Goal: Information Seeking & Learning: Learn about a topic

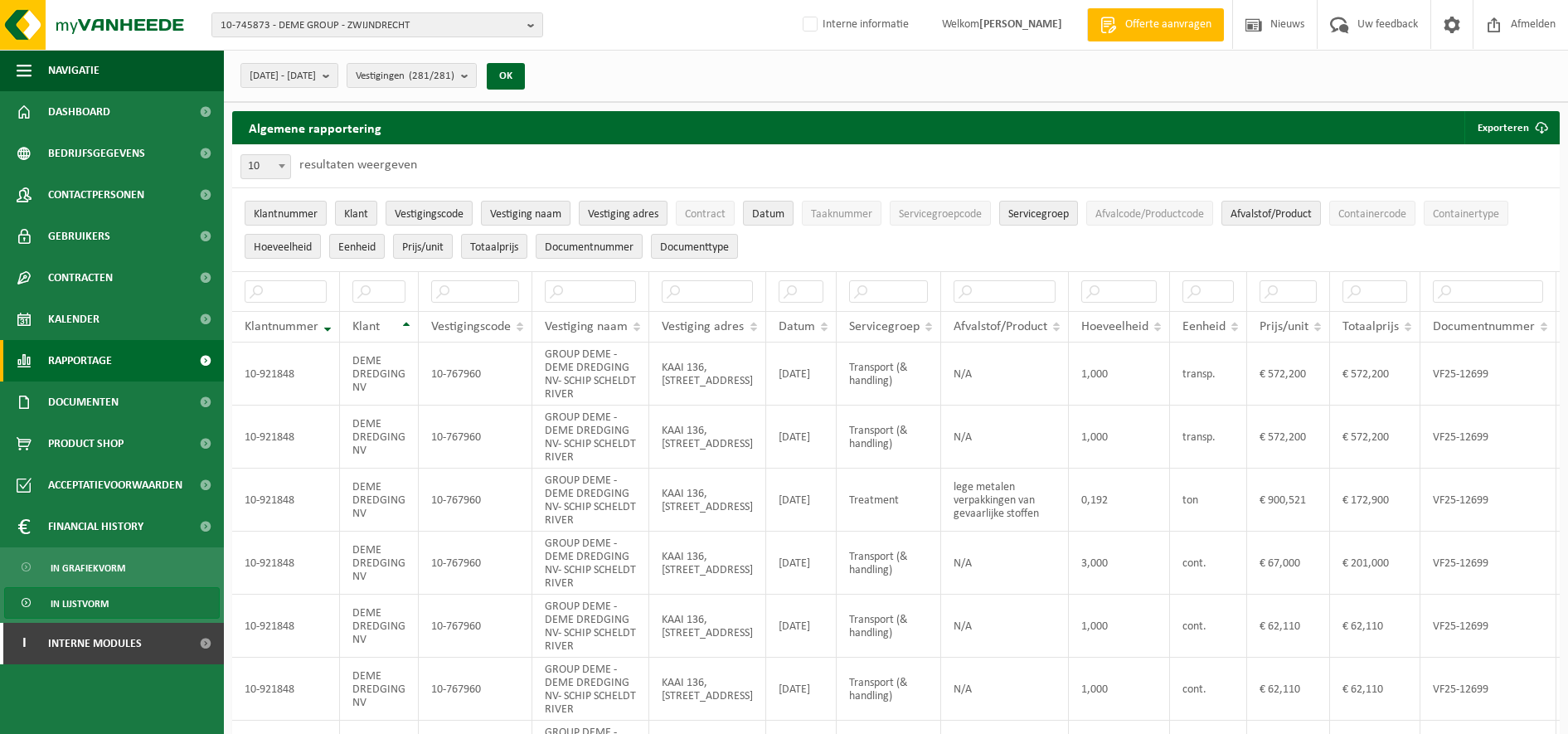
click at [85, 365] on span "Rapportage" at bounding box center [79, 360] width 64 height 42
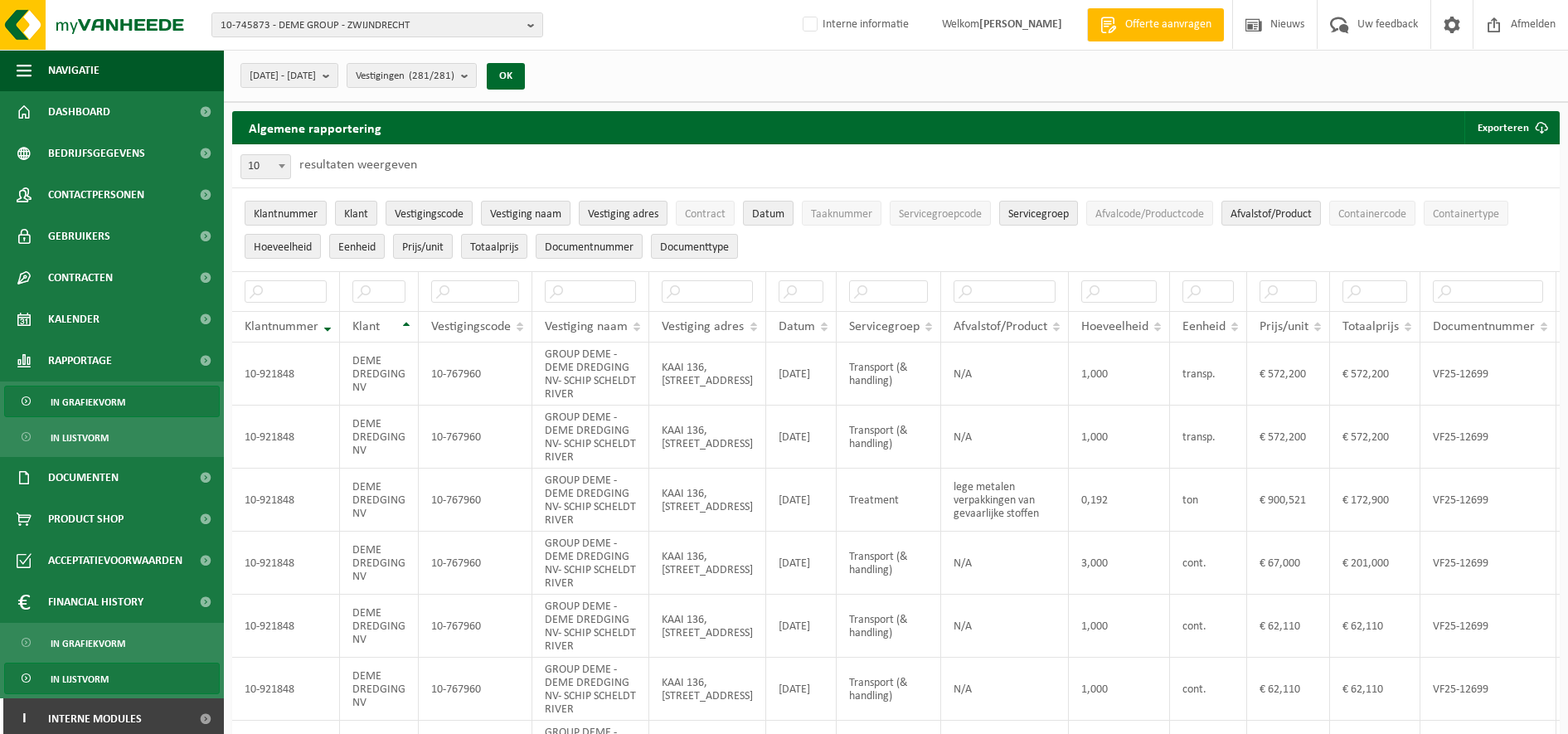
click at [97, 400] on span "In grafiekvorm" at bounding box center [88, 402] width 75 height 31
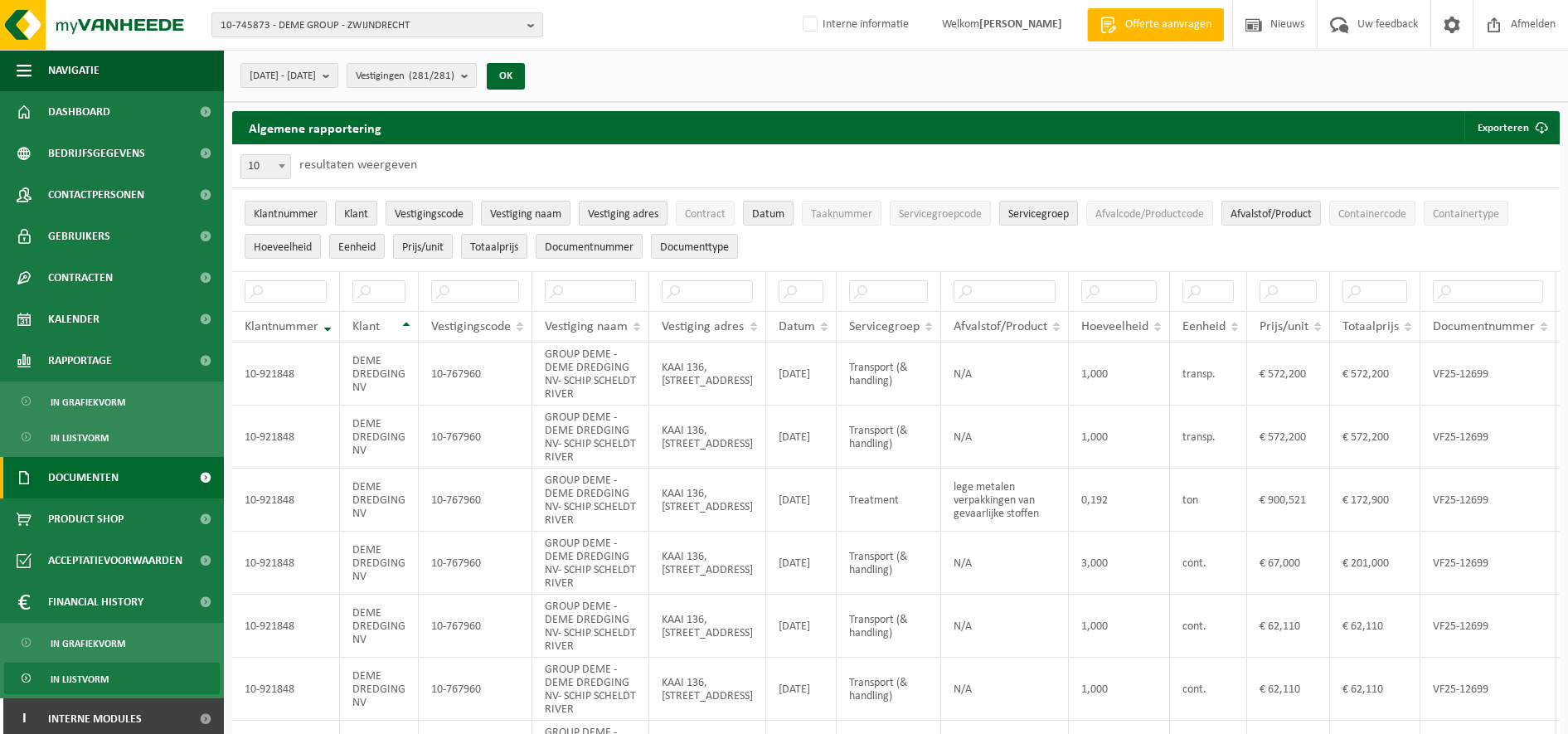
click at [103, 487] on span "Documenten" at bounding box center [83, 478] width 71 height 42
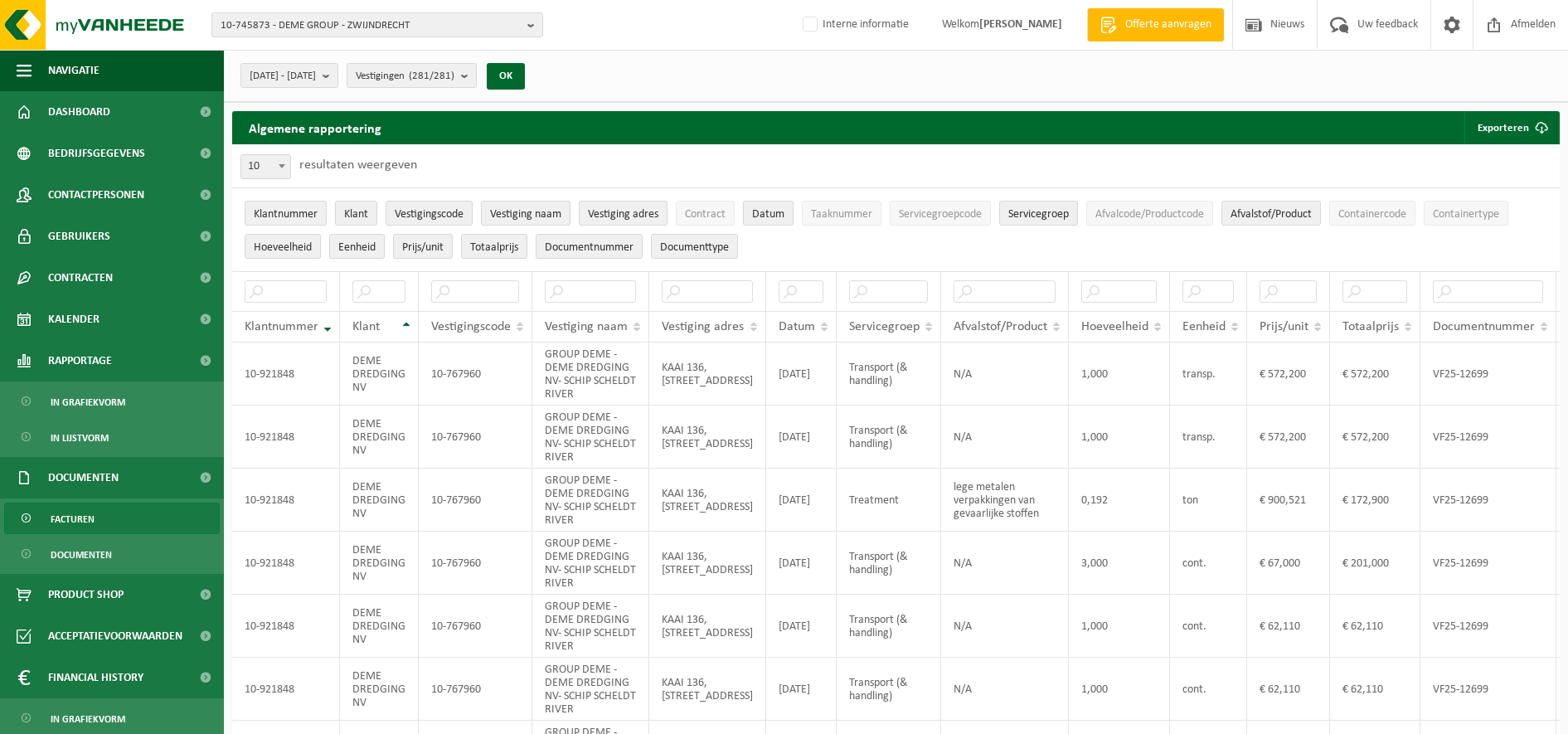
click at [98, 526] on link "Facturen" at bounding box center [112, 518] width 216 height 31
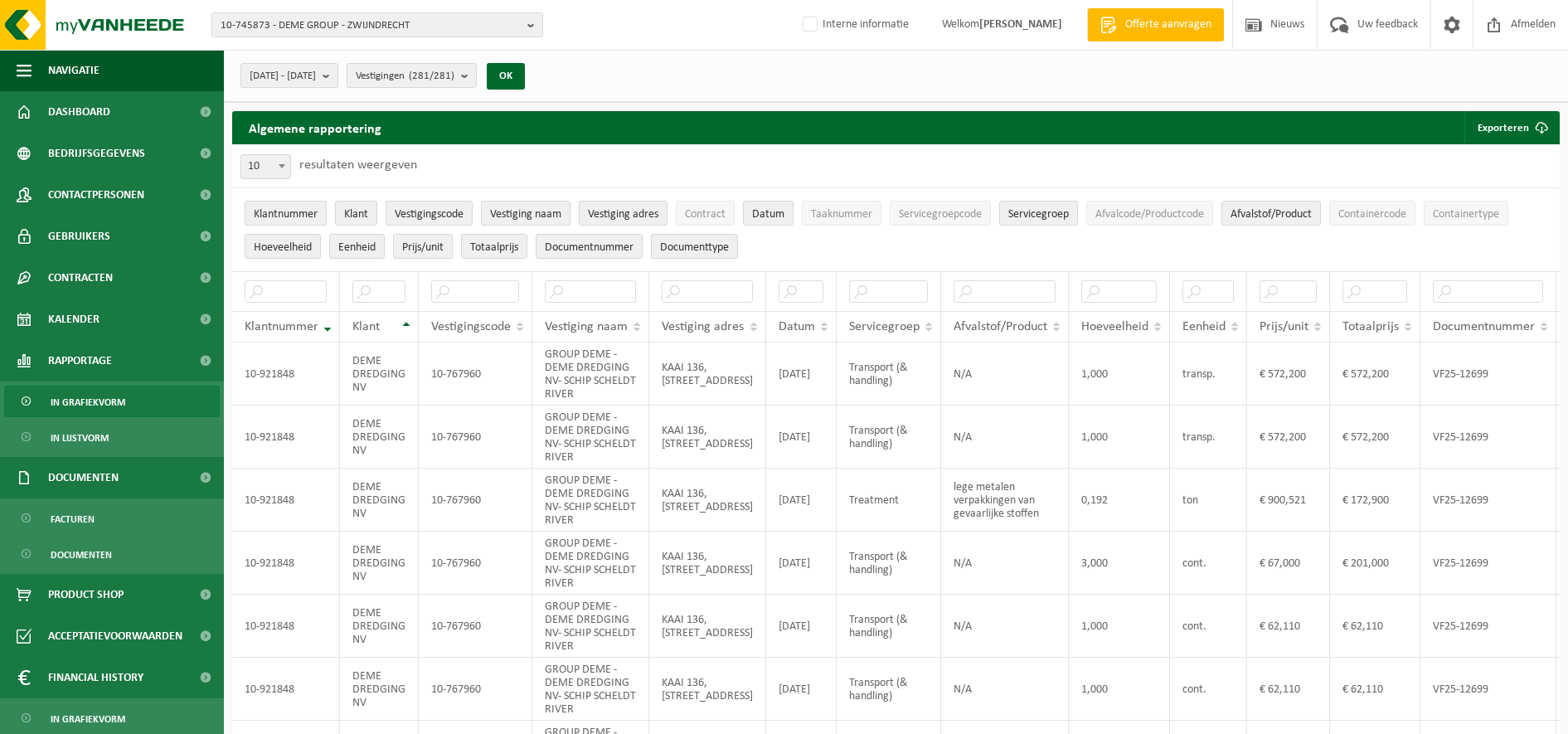
click at [115, 407] on span "In grafiekvorm" at bounding box center [88, 402] width 75 height 31
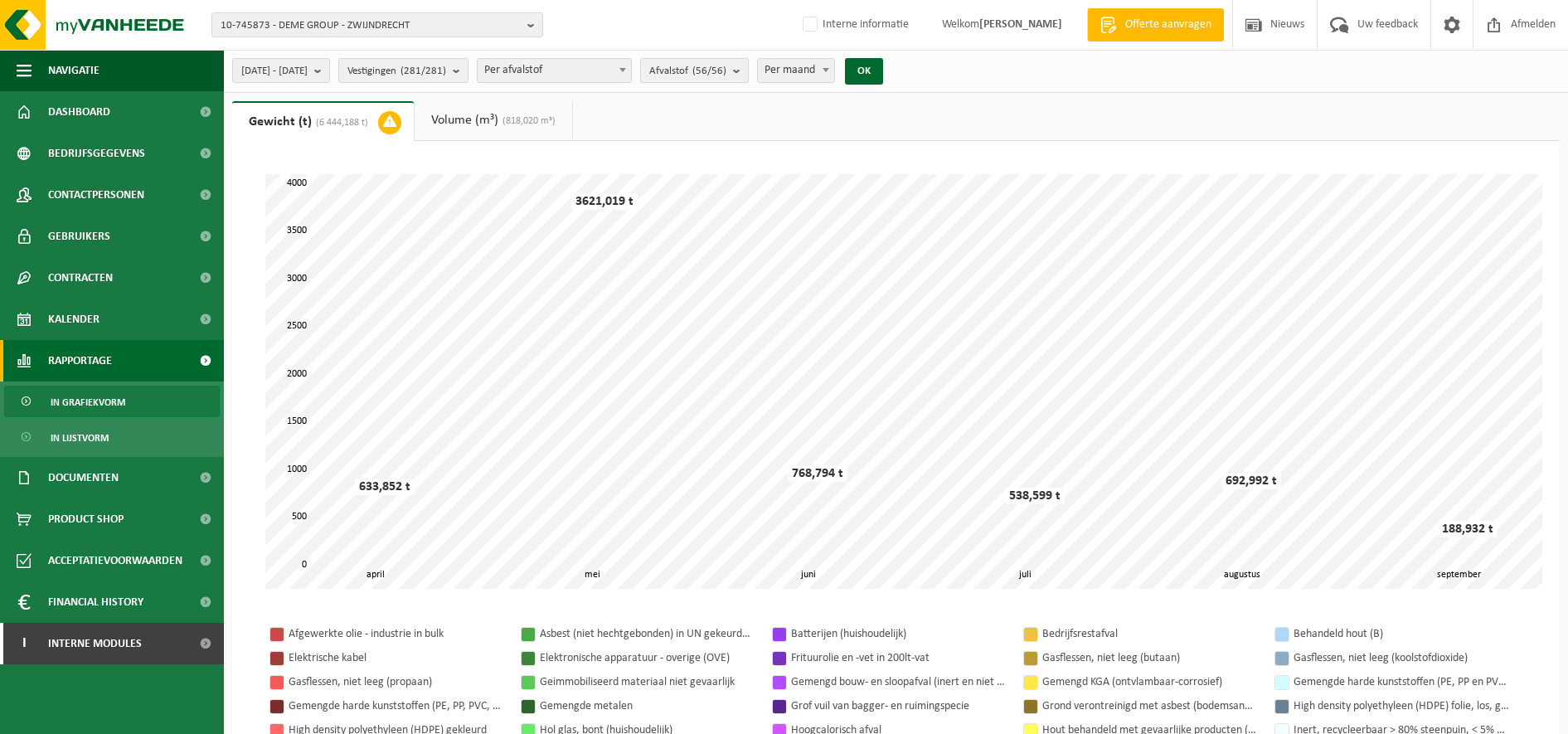
click at [749, 74] on button "Afvalstof (56/56)" at bounding box center [694, 71] width 109 height 25
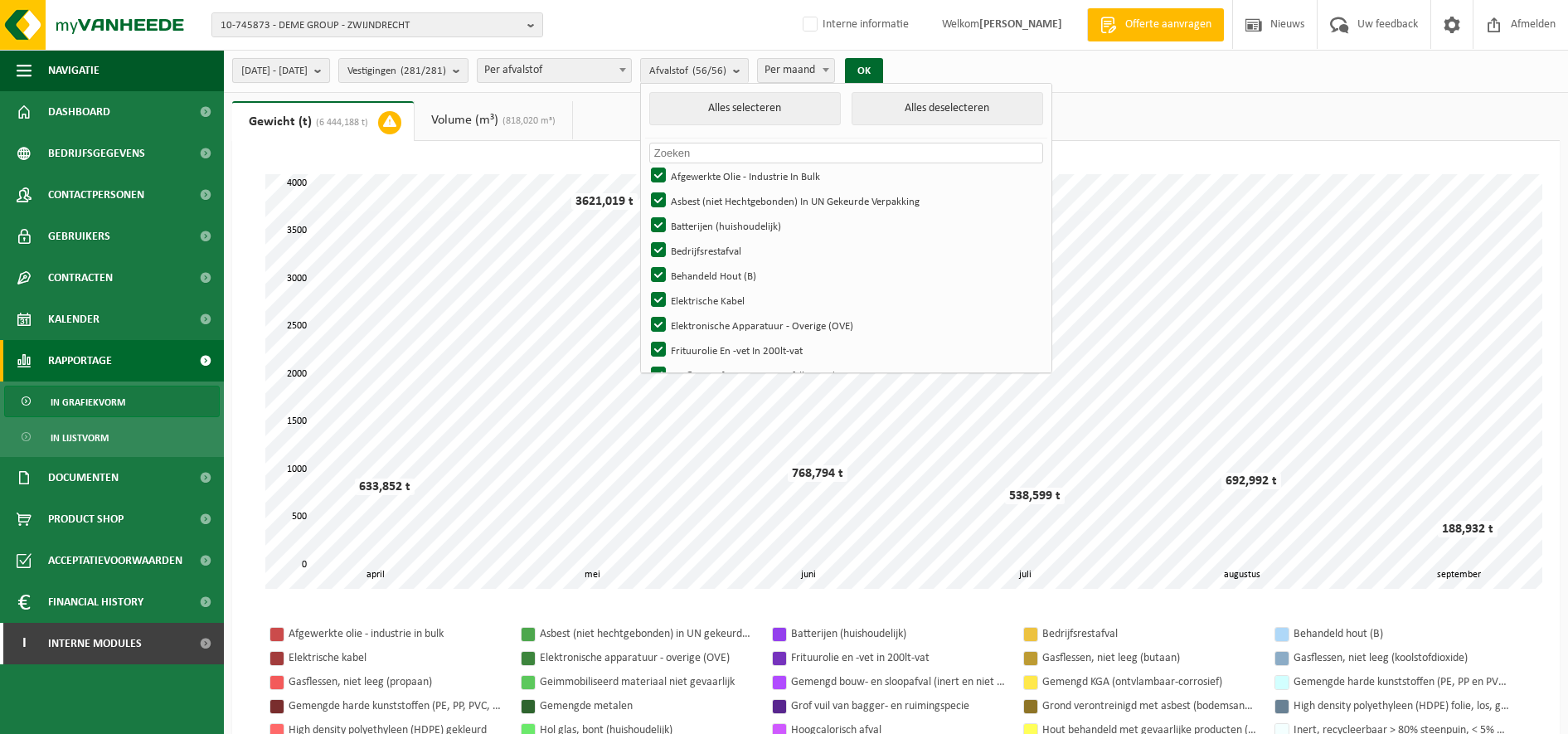
click at [307, 74] on span "2025-04-01 - 2025-09-15" at bounding box center [274, 71] width 66 height 25
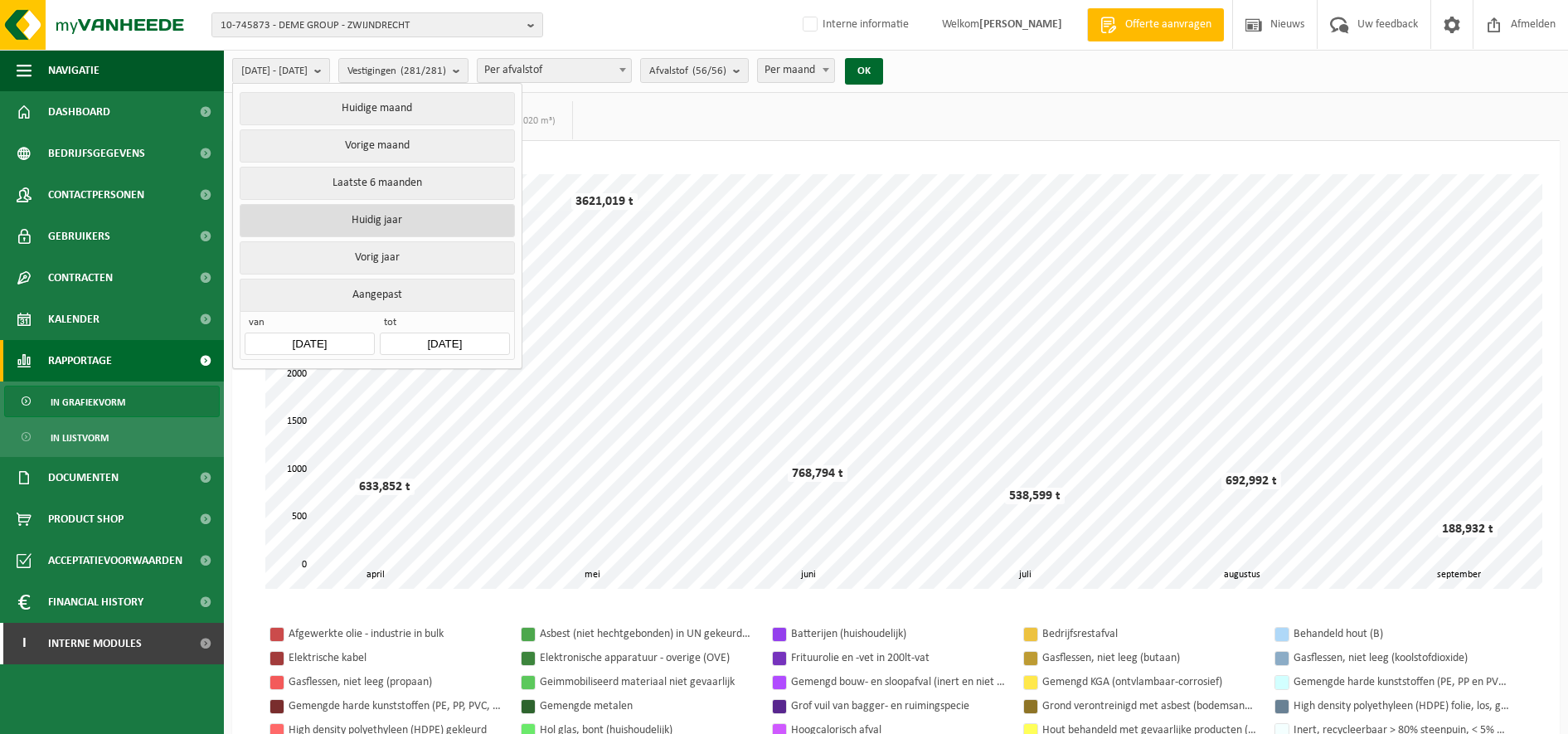
click at [373, 219] on button "Huidig jaar" at bounding box center [376, 220] width 274 height 33
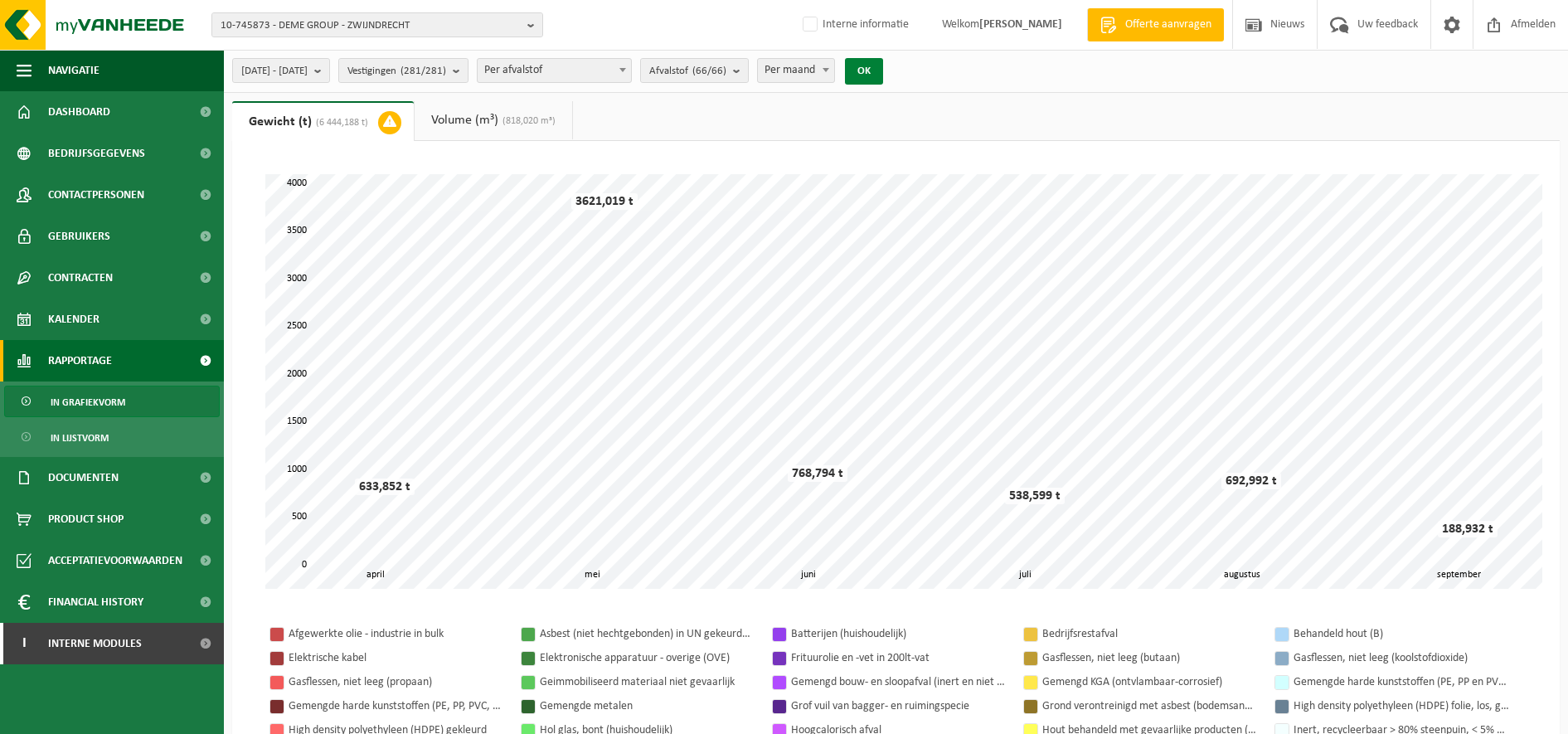
click at [883, 82] on button "OK" at bounding box center [865, 71] width 38 height 26
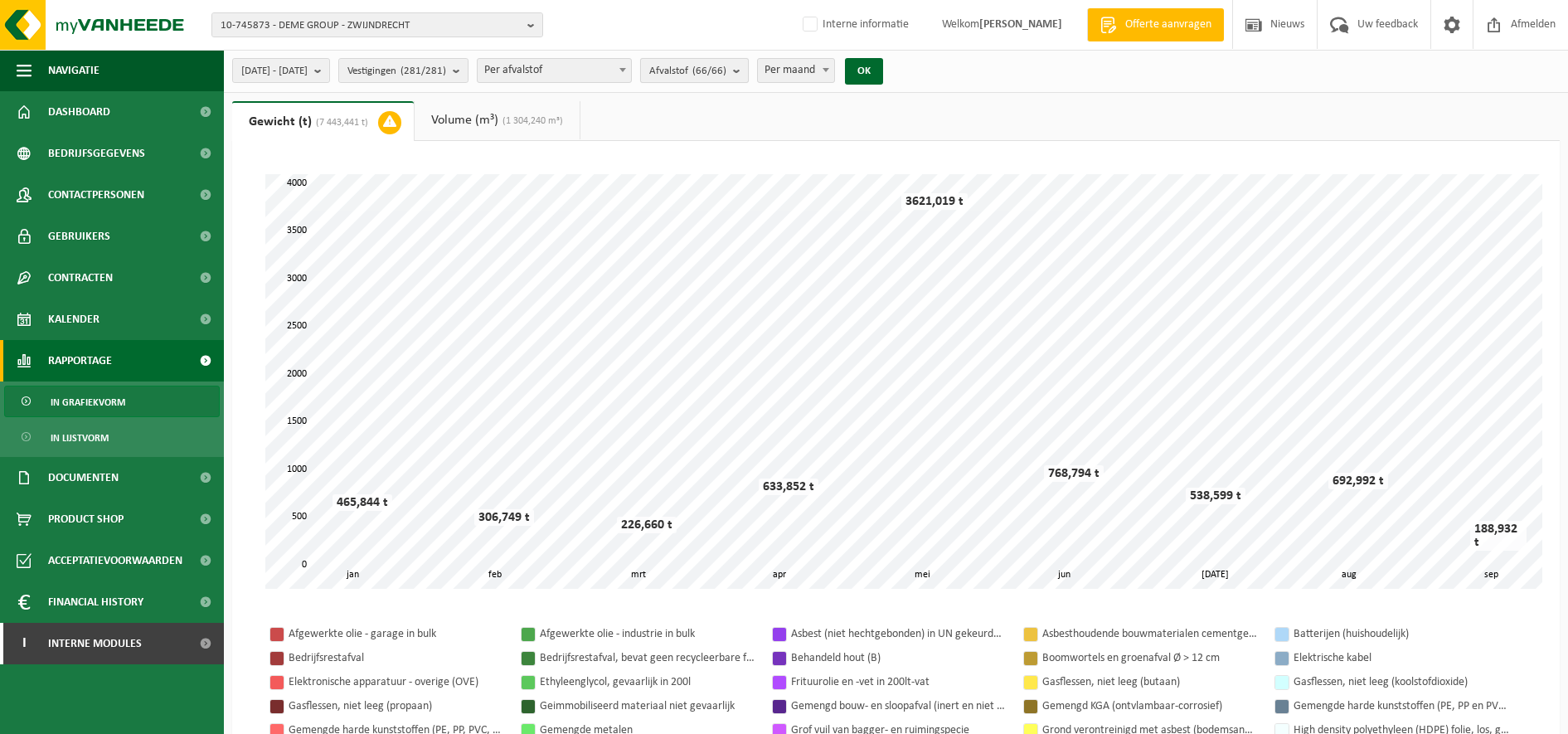
click at [749, 76] on button "Afvalstof (66/66)" at bounding box center [694, 71] width 109 height 25
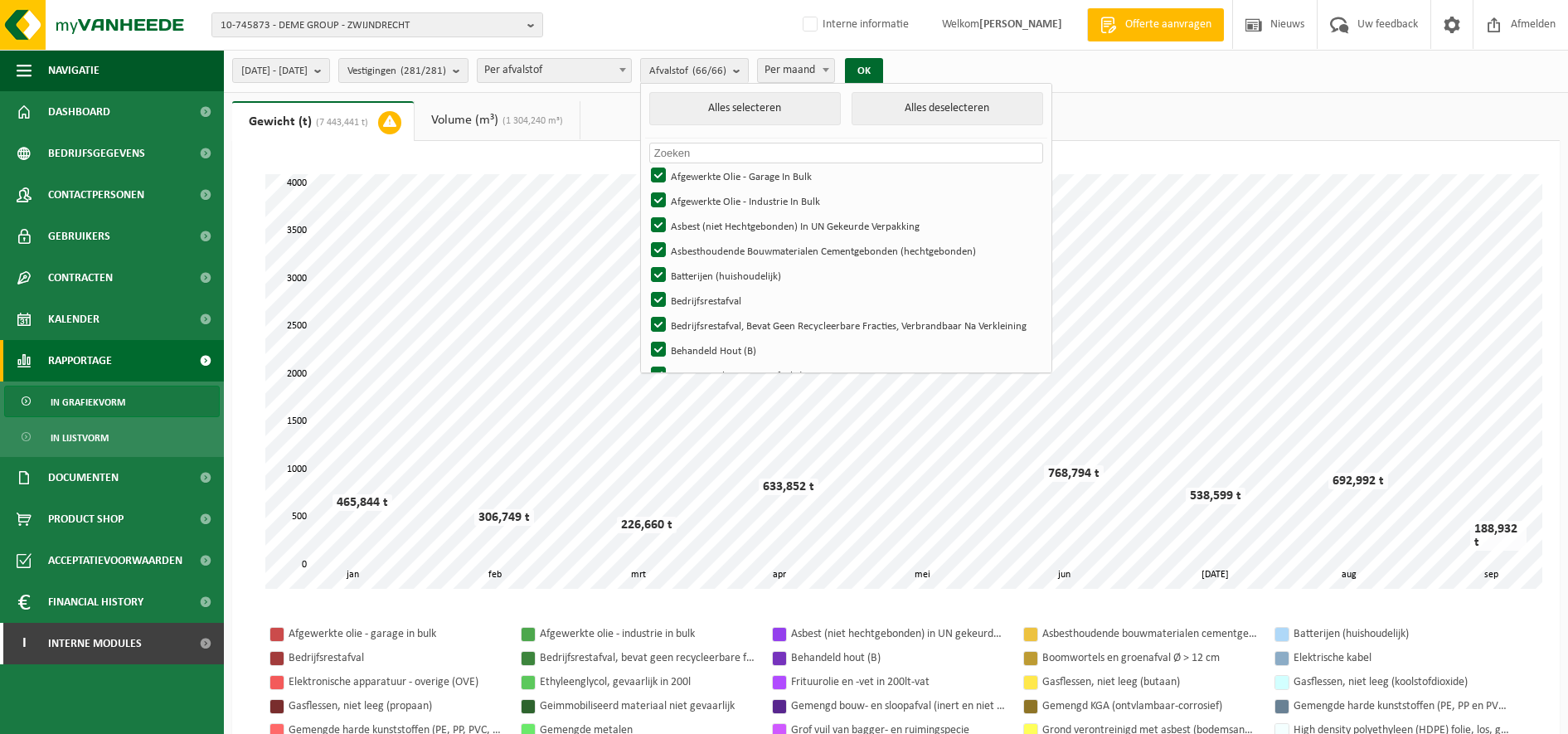
click at [898, 153] on input "text" at bounding box center [846, 153] width 394 height 21
click at [834, 144] on input "text" at bounding box center [846, 153] width 394 height 21
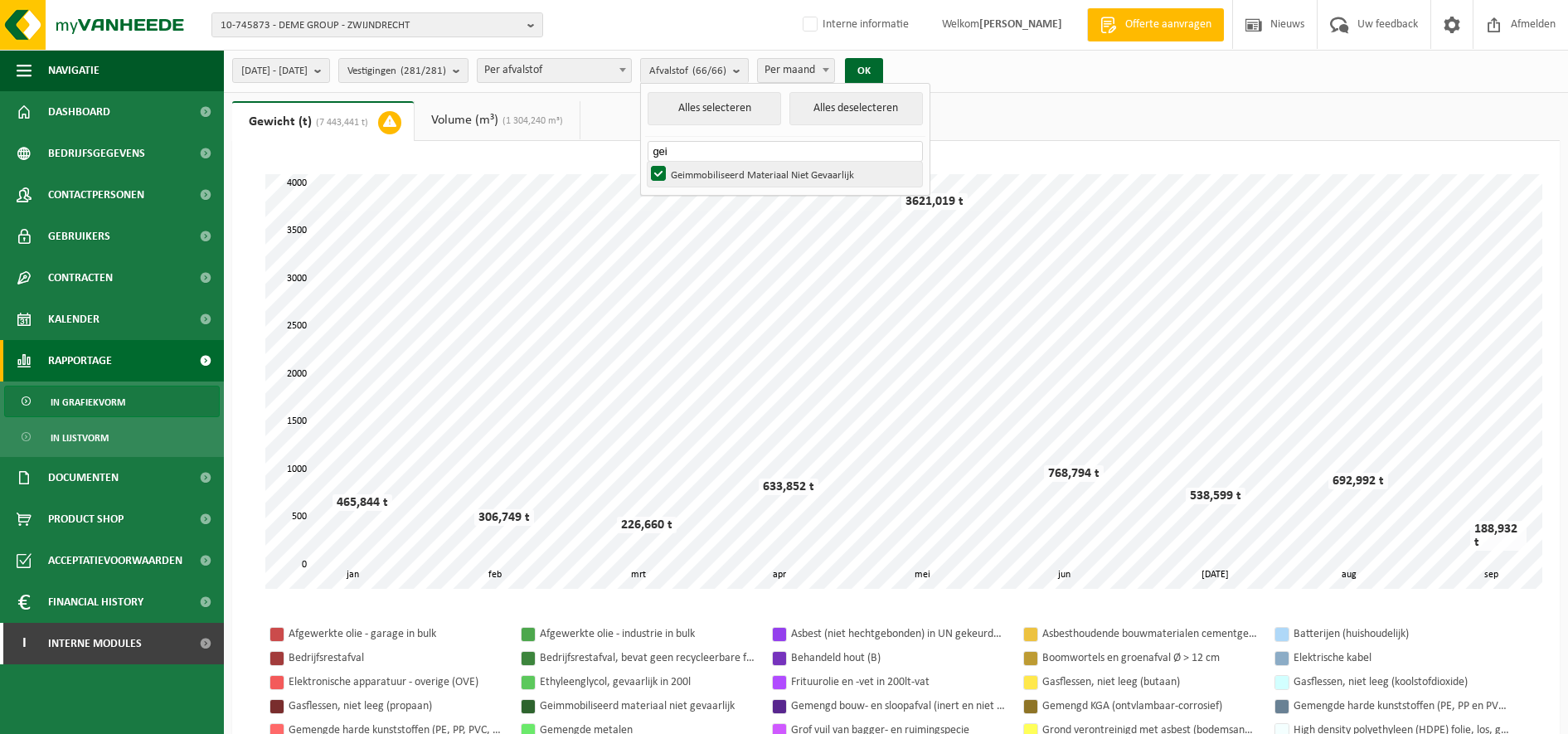
type input "gei"
click at [768, 173] on label "Geimmobiliseerd Materiaal Niet Gevaarlijk" at bounding box center [784, 174] width 274 height 25
click at [645, 162] on input "Geimmobiliseerd Materiaal Niet Gevaarlijk" at bounding box center [644, 161] width 1 height 1
checkbox input "false"
click at [883, 71] on button "OK" at bounding box center [865, 71] width 38 height 26
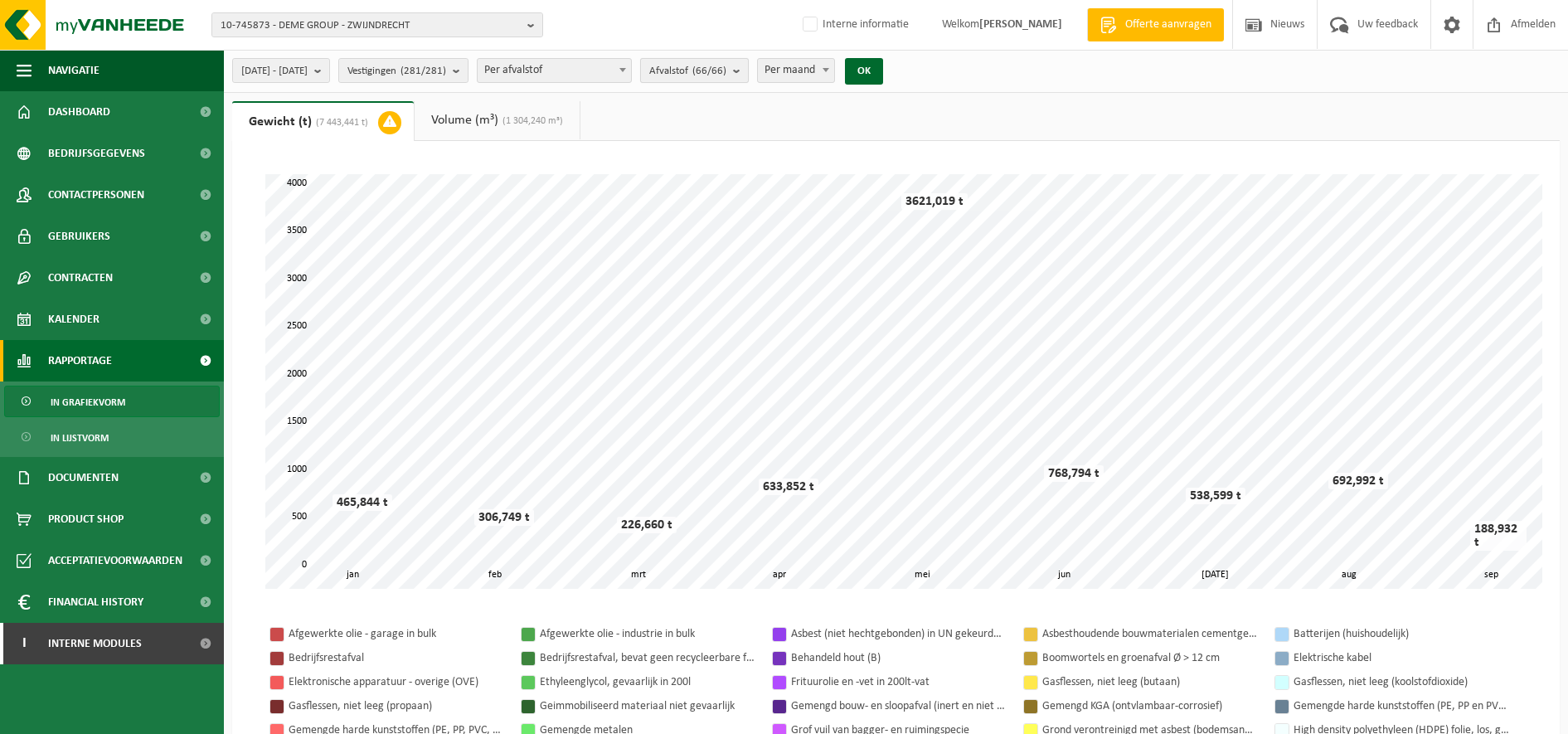
click at [726, 80] on span "Afvalstof (66/66)" at bounding box center [688, 71] width 77 height 25
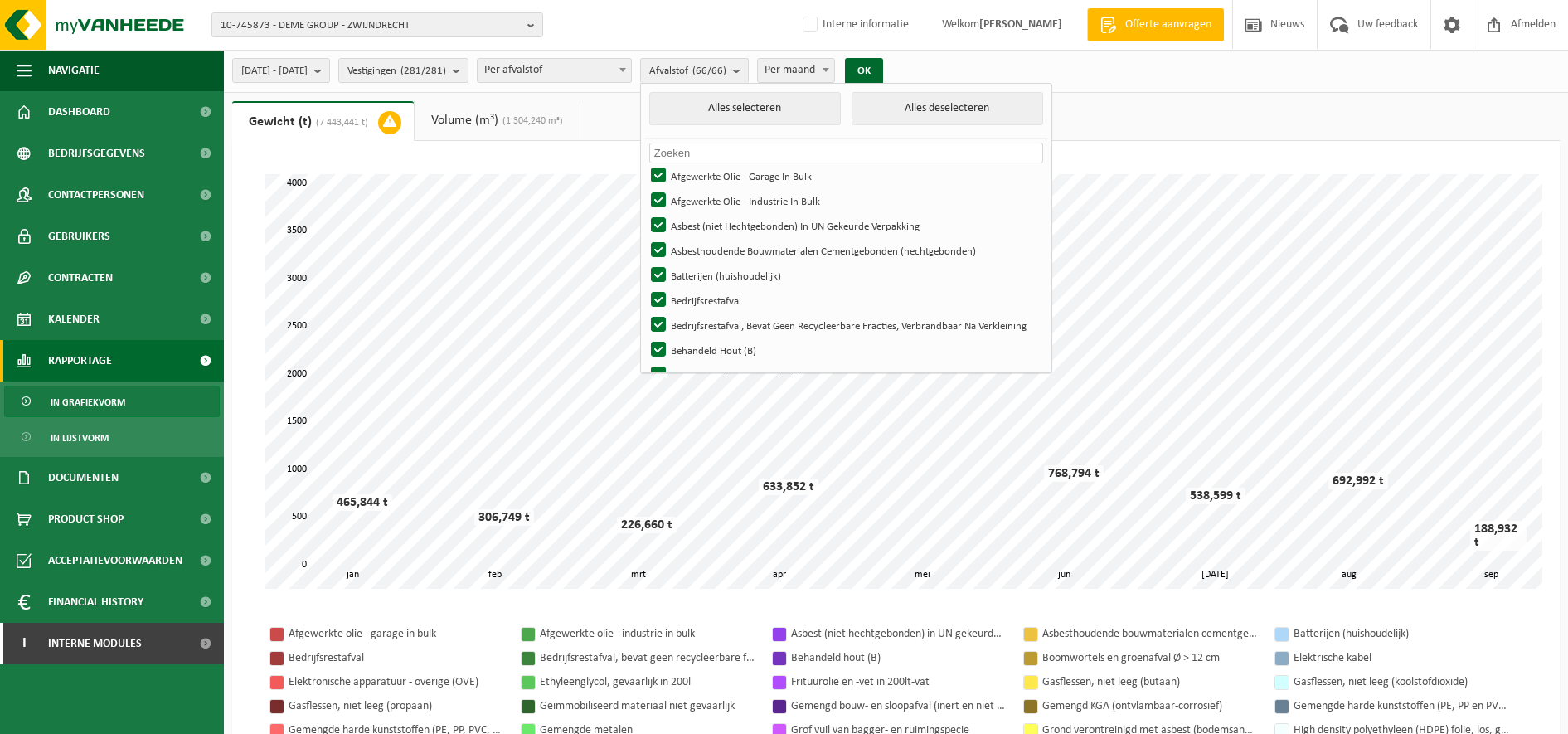
click at [776, 148] on input "text" at bounding box center [846, 153] width 394 height 21
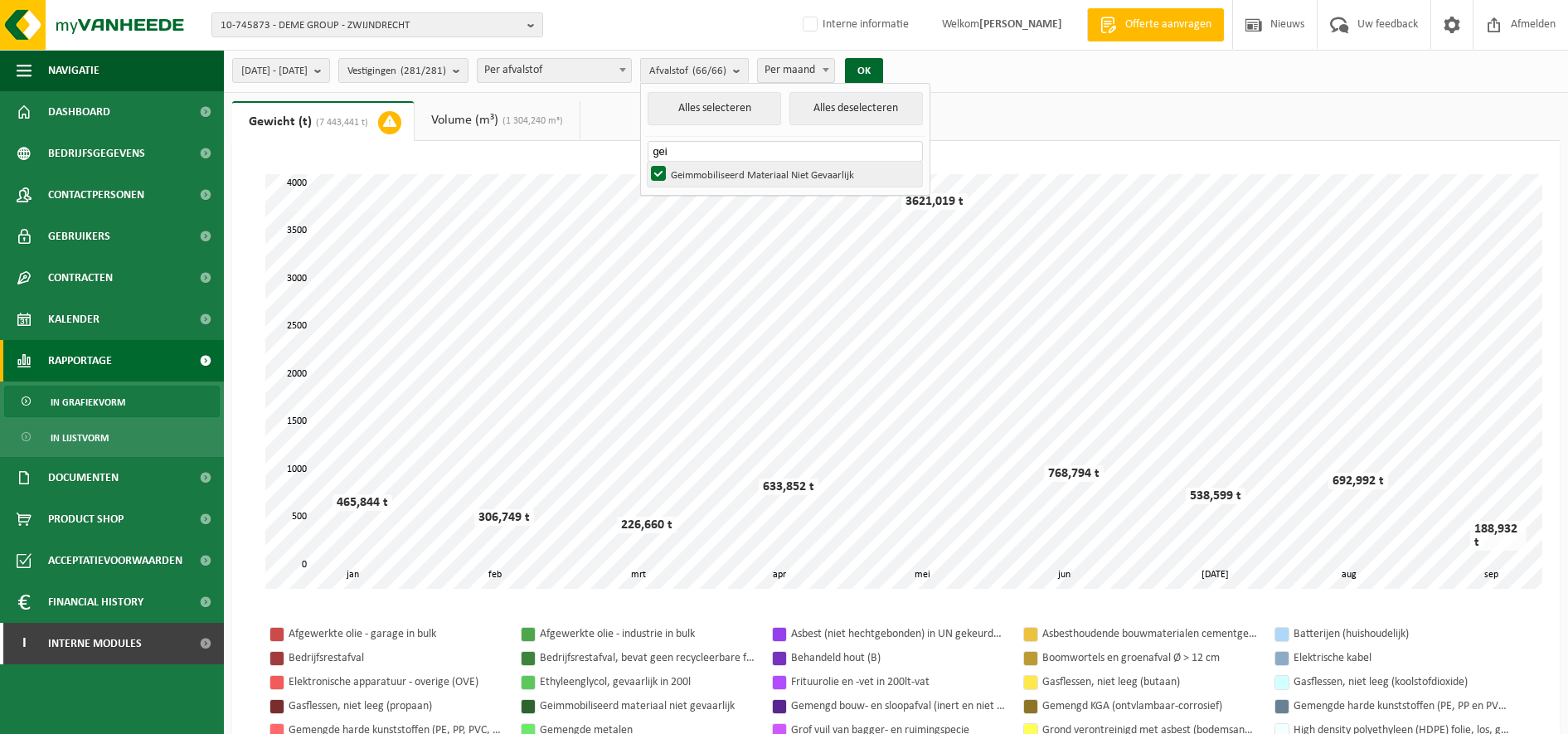
type input "gei"
click at [702, 173] on label "Geimmobiliseerd Materiaal Niet Gevaarlijk" at bounding box center [784, 174] width 274 height 25
click at [645, 162] on input "Geimmobiliseerd Materiaal Niet Gevaarlijk" at bounding box center [644, 161] width 1 height 1
checkbox input "false"
click at [883, 61] on button "OK" at bounding box center [865, 71] width 38 height 26
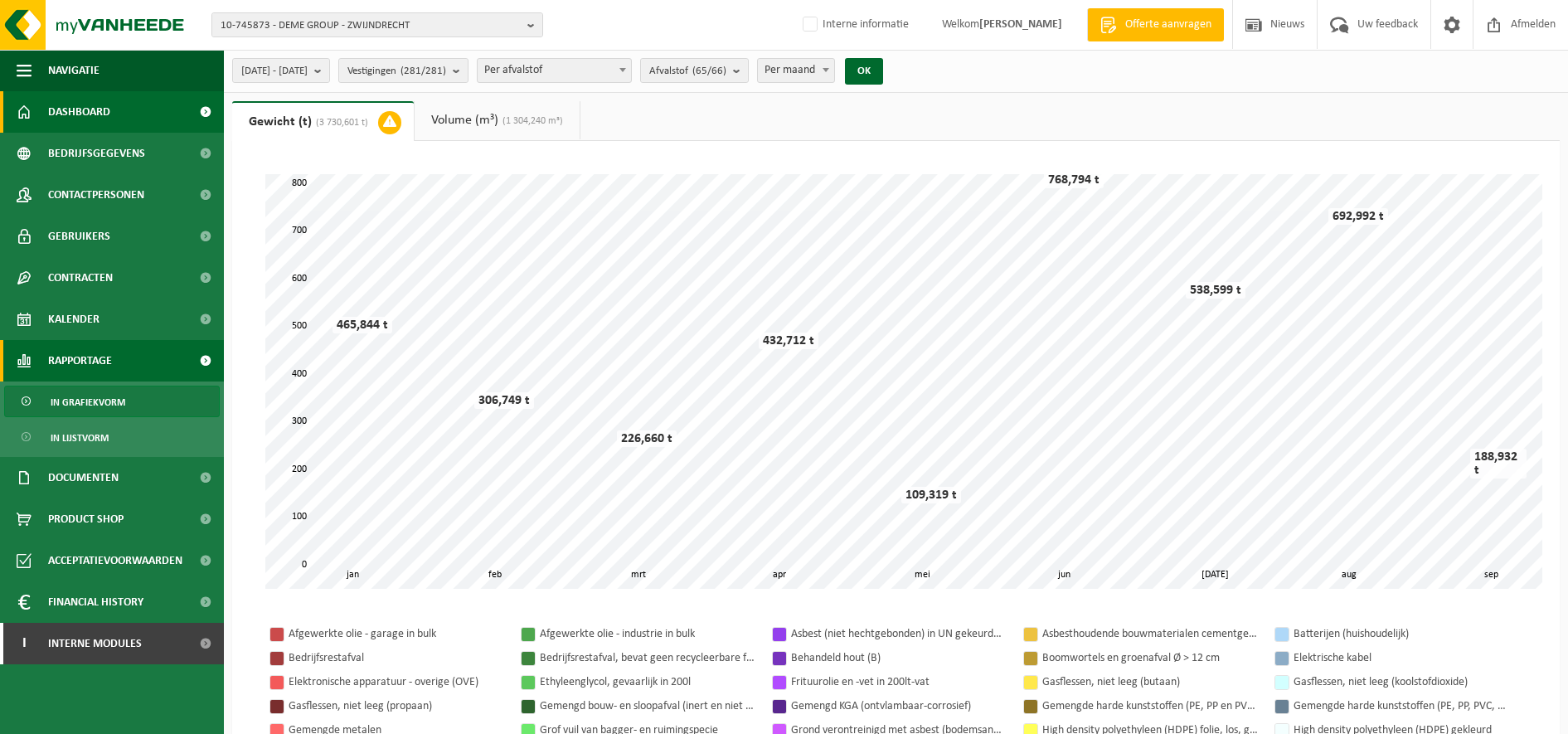
click at [113, 112] on link "Dashboard" at bounding box center [111, 112] width 224 height 42
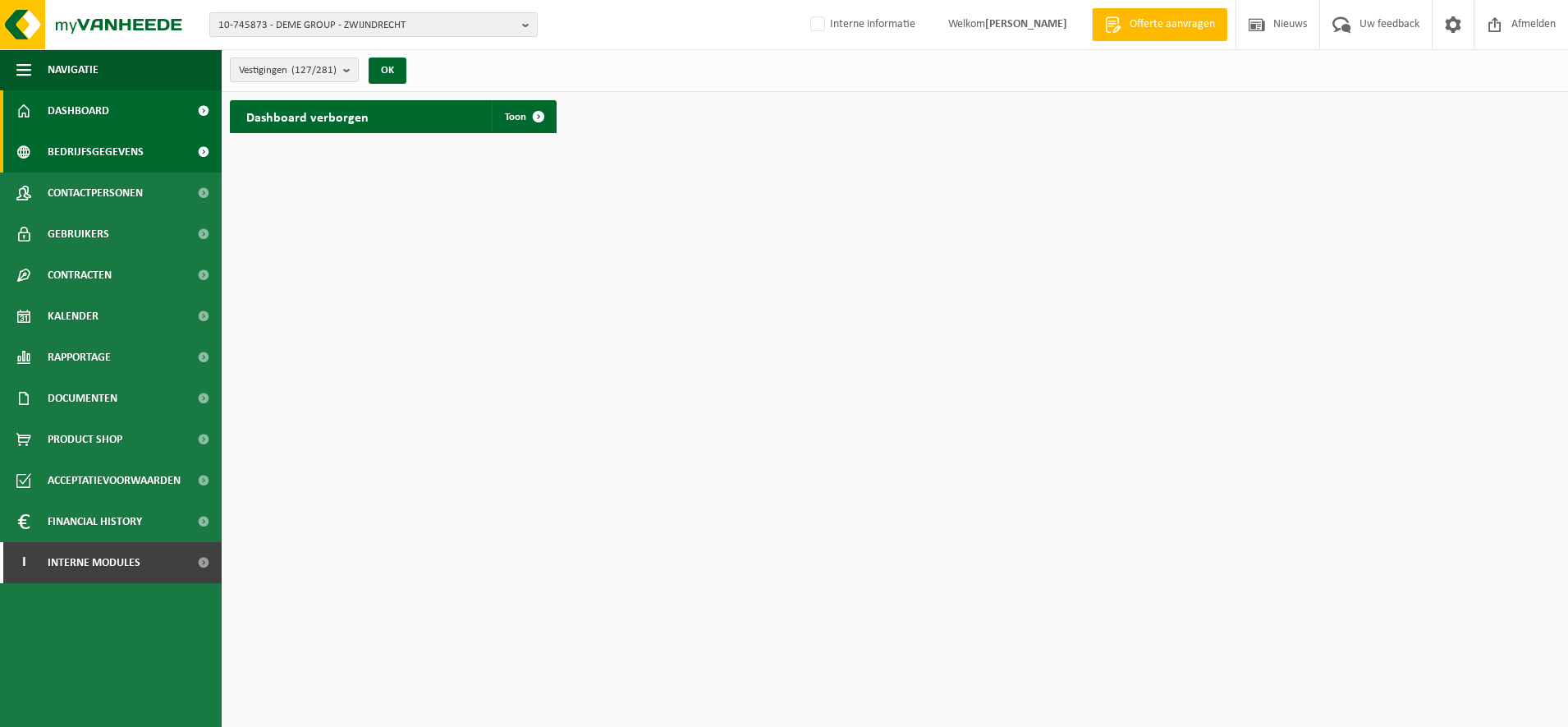
click at [141, 163] on span "Bedrijfsgegevens" at bounding box center [95, 152] width 96 height 41
click at [147, 151] on link "Bedrijfsgegevens" at bounding box center [110, 152] width 222 height 41
click at [520, 126] on link "Toon" at bounding box center [522, 116] width 63 height 33
click at [59, 141] on span "Bedrijfsgegevens" at bounding box center [95, 152] width 96 height 41
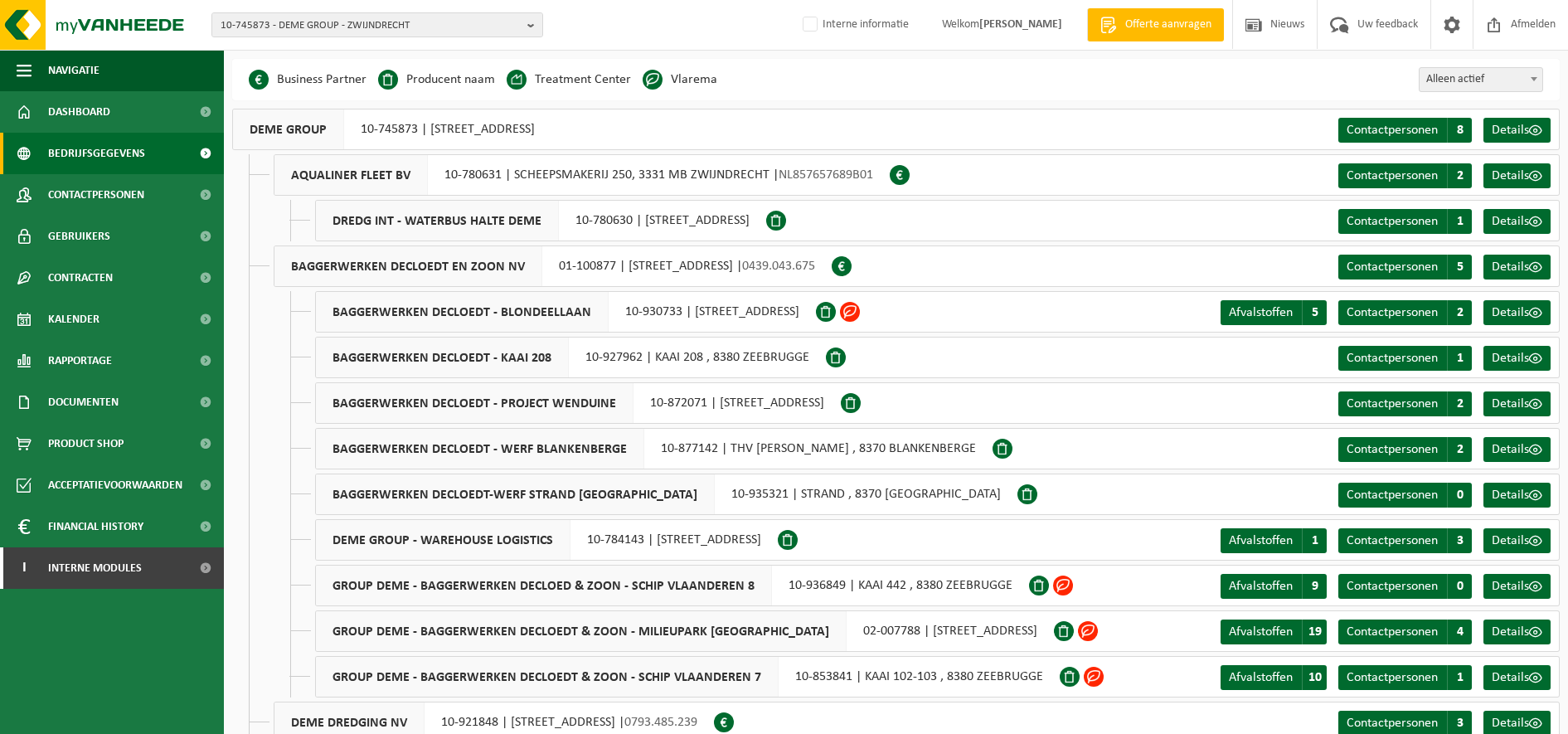
click at [860, 314] on span at bounding box center [850, 312] width 20 height 20
